Goal: Transaction & Acquisition: Purchase product/service

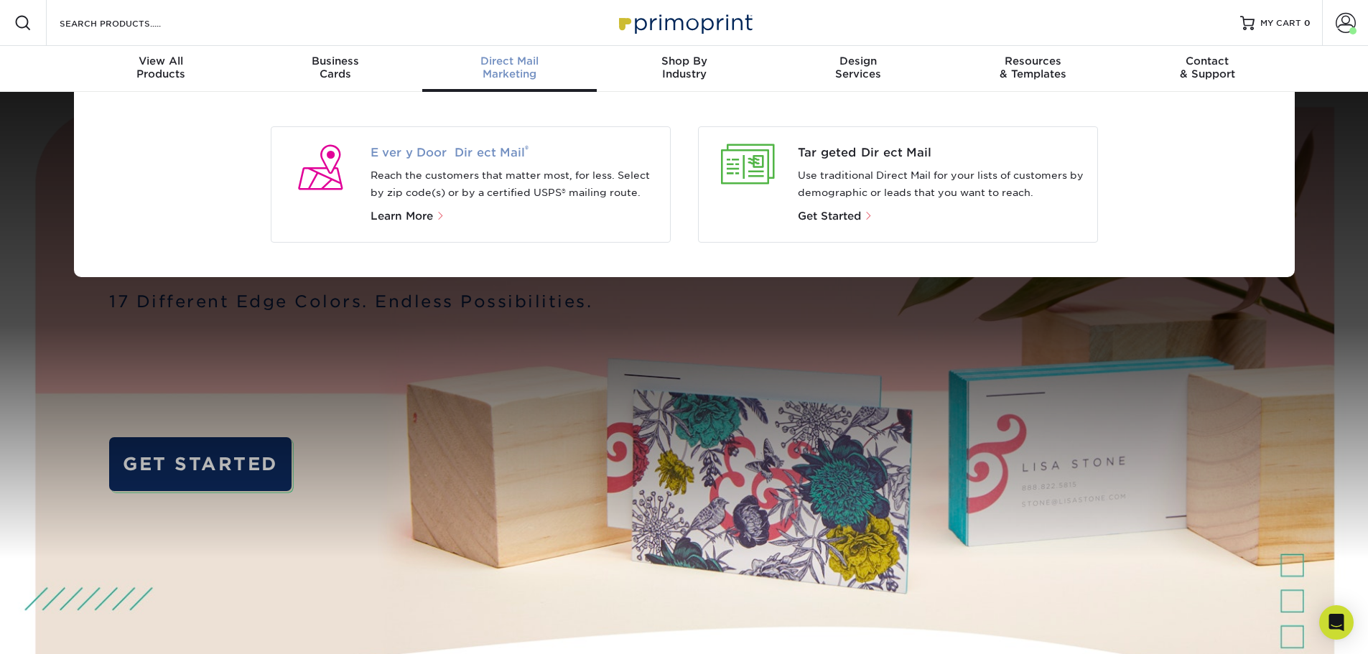
click at [427, 160] on span "Every Door Direct Mail ®" at bounding box center [515, 152] width 288 height 17
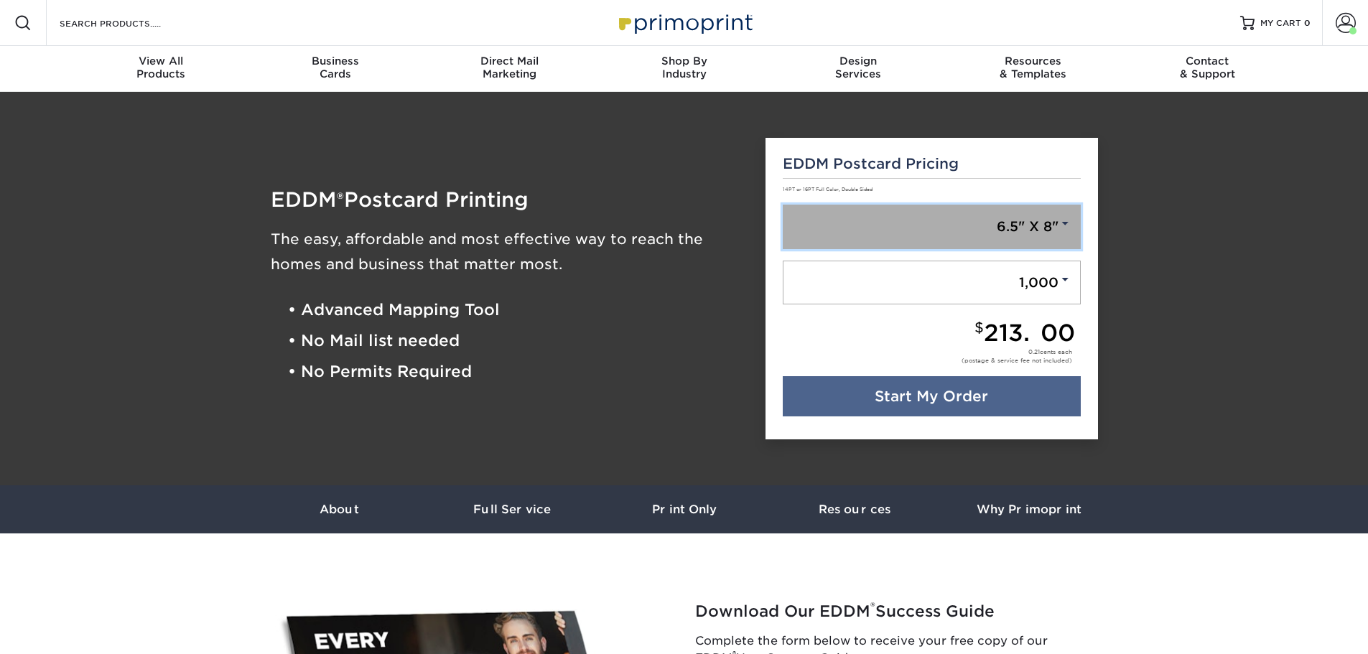
click at [1049, 230] on link "6.5" X 8"" at bounding box center [932, 227] width 298 height 45
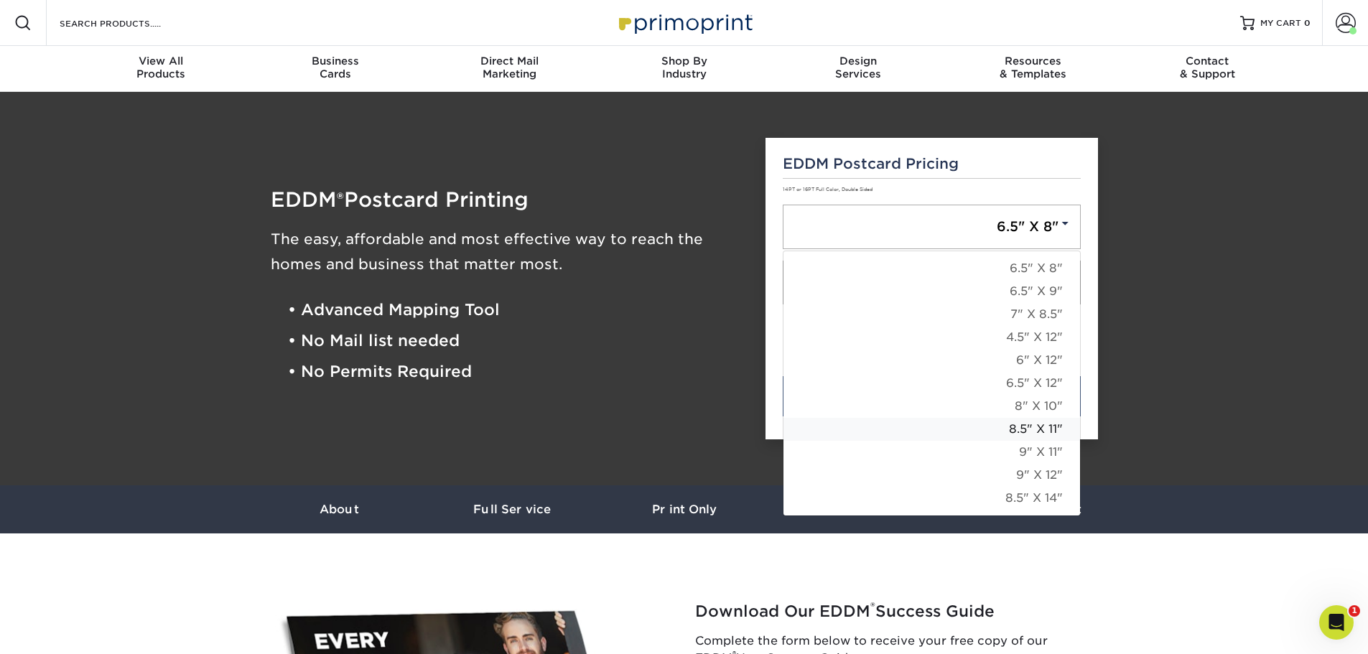
click at [1034, 432] on link "8.5" X 11"" at bounding box center [932, 429] width 297 height 23
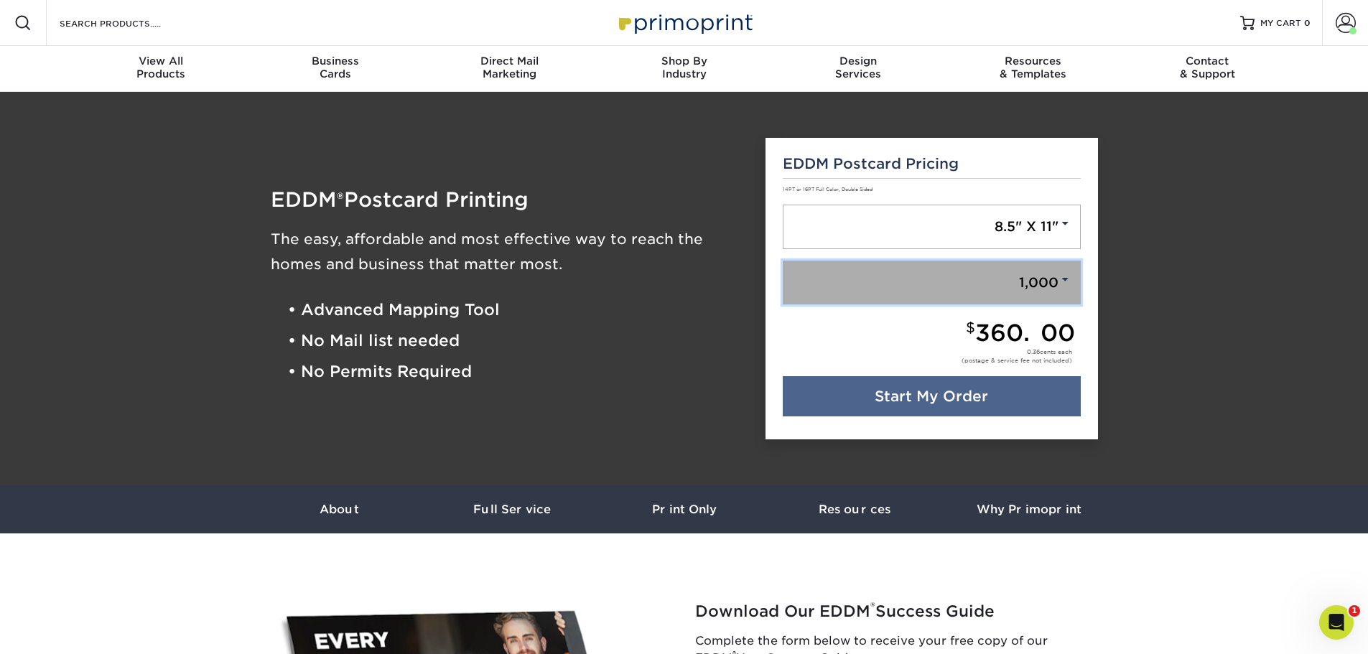
click at [1069, 282] on span at bounding box center [1065, 279] width 13 height 13
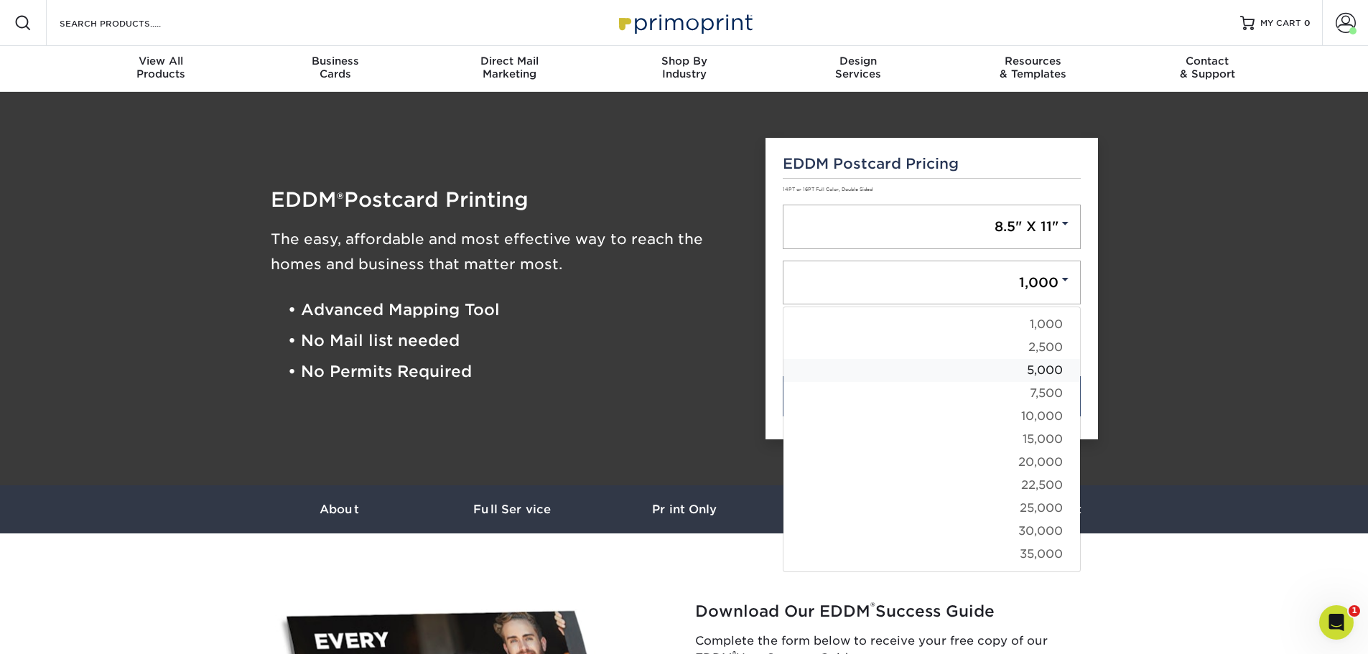
click at [1050, 374] on link "5,000" at bounding box center [932, 370] width 297 height 23
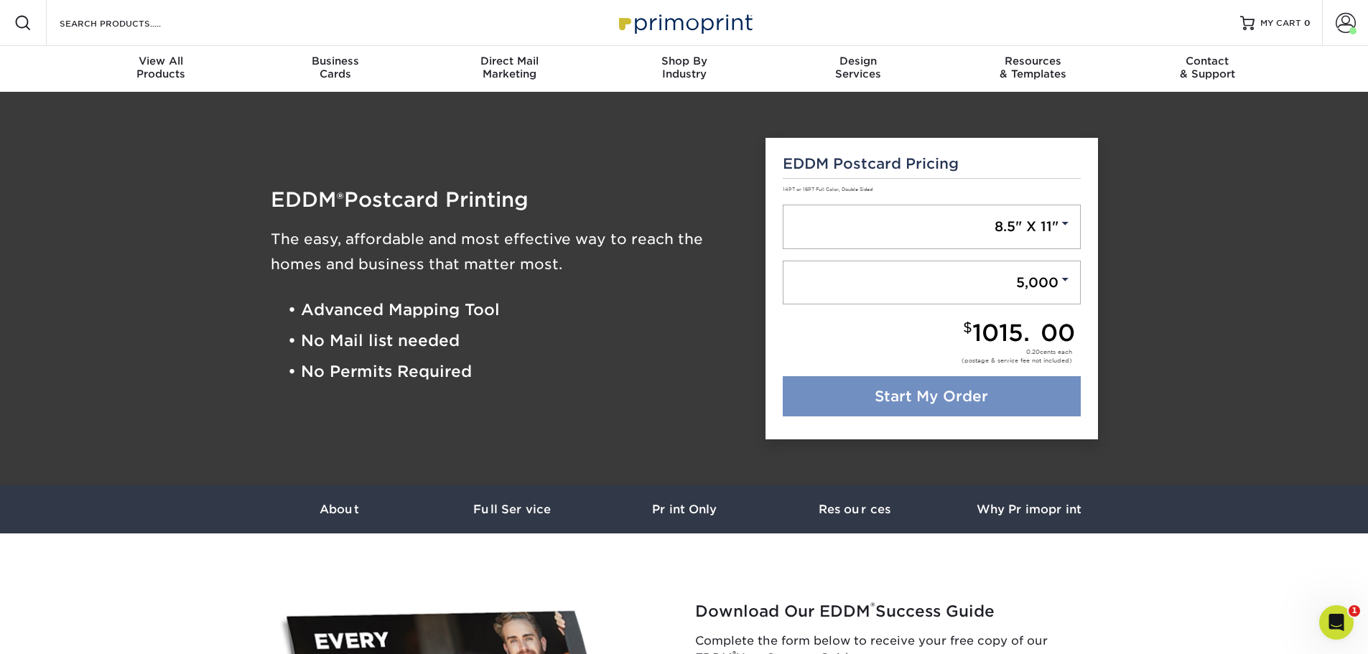
click at [952, 396] on link "Start My Order" at bounding box center [932, 396] width 298 height 40
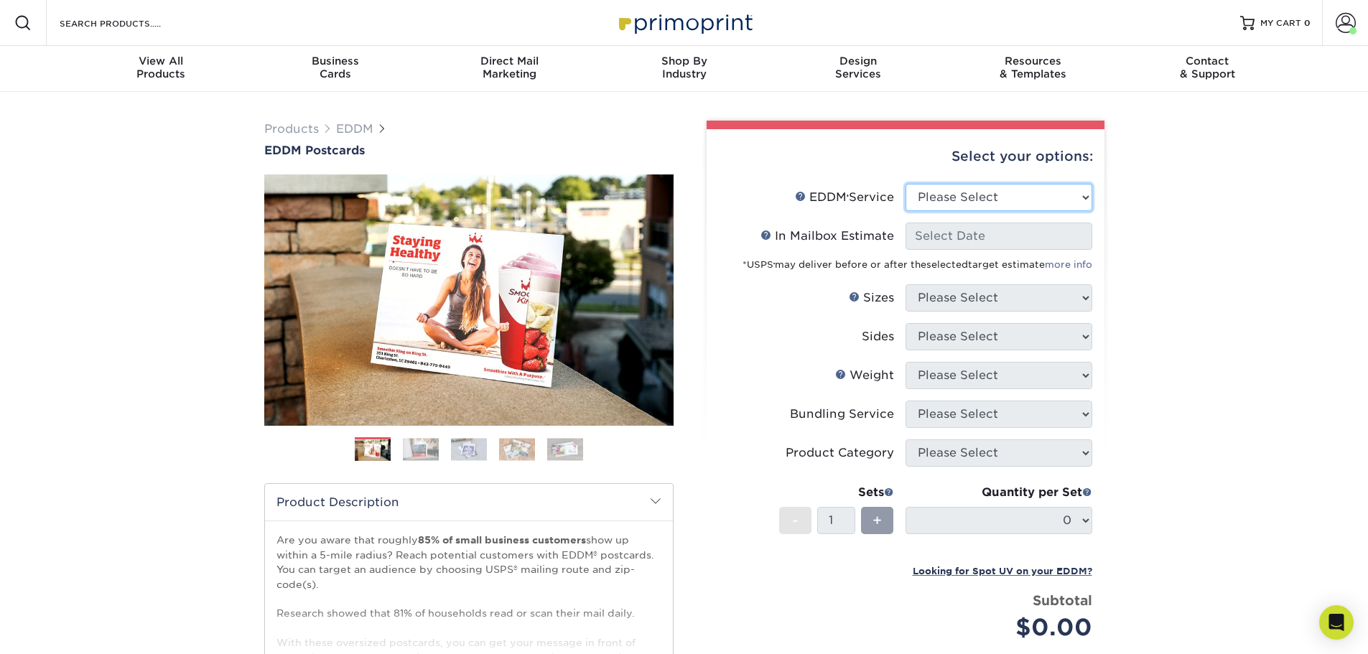
click at [980, 200] on select "Please Select Full Service Print Only" at bounding box center [999, 197] width 187 height 27
select select "full_service"
click at [906, 184] on select "Please Select Full Service Print Only" at bounding box center [999, 197] width 187 height 27
select select "-1"
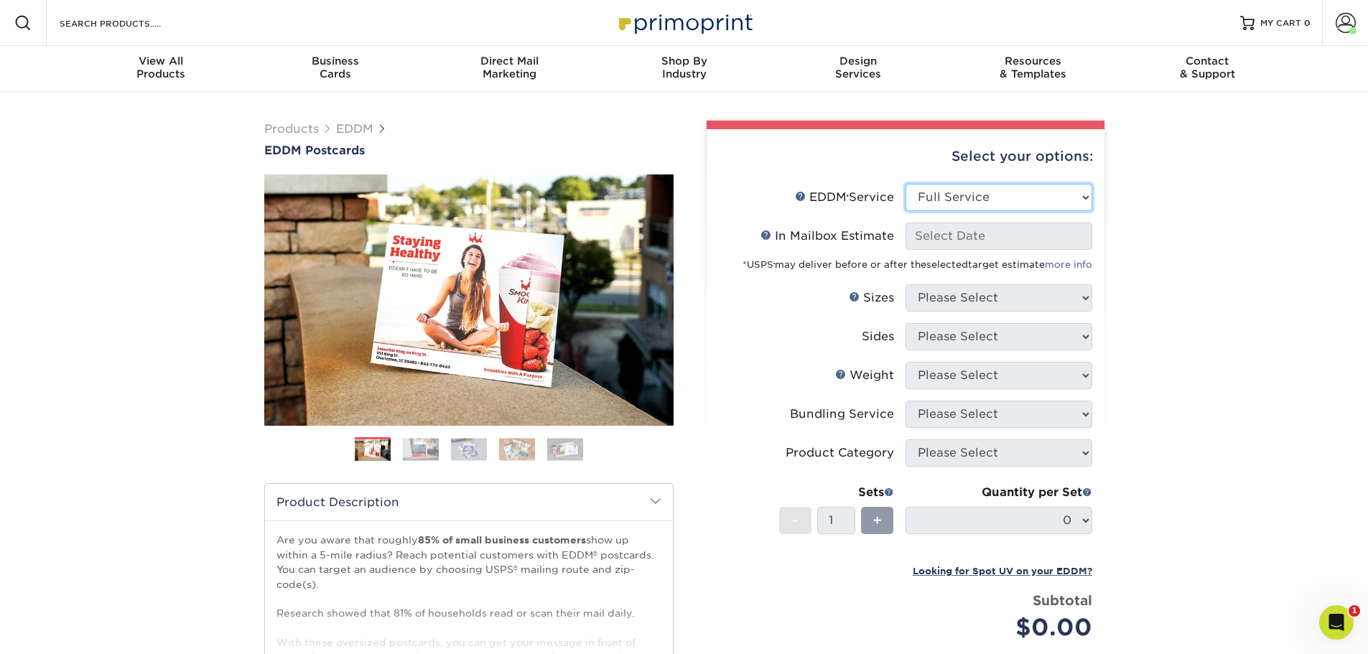
select select "-1"
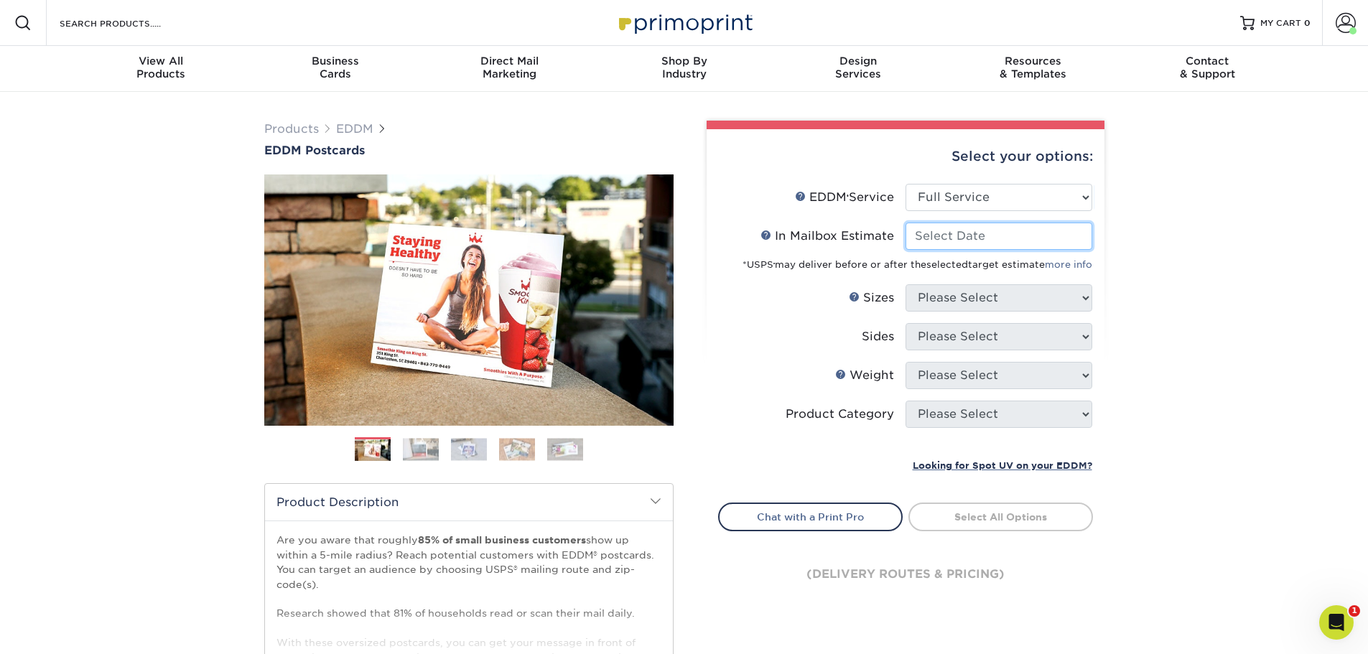
click at [972, 245] on input "In Mailbox Estimate Help In Mailbox Estimate" at bounding box center [999, 236] width 187 height 27
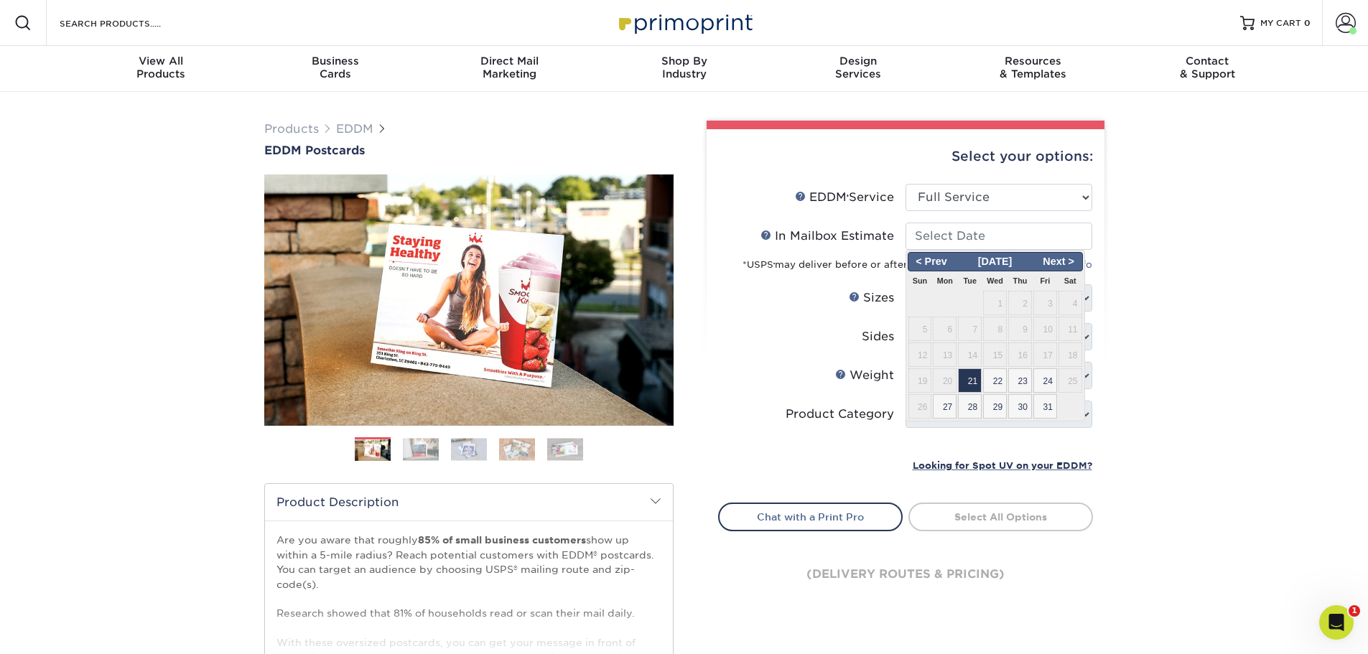
click at [1171, 258] on div "Products EDDM EDDM Postcards Previous Next" at bounding box center [684, 475] width 1368 height 767
